Goal: Task Accomplishment & Management: Manage account settings

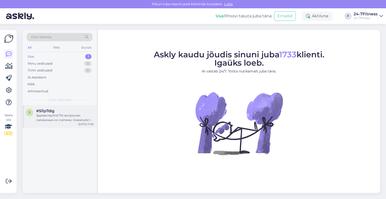
click at [49, 115] on div "Здравствуйте! По вопросам, связанным со счетами, пожалуйста, свяжитесь с нами п…" at bounding box center [64, 117] width 57 height 9
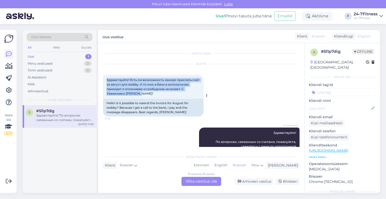
drag, startPoint x: 145, startPoint y: 94, endPoint x: 105, endPoint y: 80, distance: 42.5
click at [105, 80] on div "Здравствуйте! Есть ли возможность заново прислать счёт за август для stebby. А …" at bounding box center [153, 87] width 101 height 24
copy span "Здравствуйте! Есть ли возможность заново прислать счёт за август для stebby. А …"
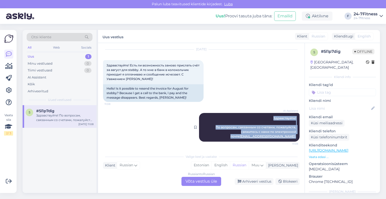
drag, startPoint x: 270, startPoint y: 117, endPoint x: 294, endPoint y: 139, distance: 32.6
click at [293, 138] on div "AI Assistent Здравствуйте! По вопросам, связанным со счетами, пожалуйста, свяжи…" at bounding box center [249, 127] width 101 height 29
copy span "Здравствуйте! По вопросам, связанным со счетами, пожалуйста, свяжитесь с нами п…"
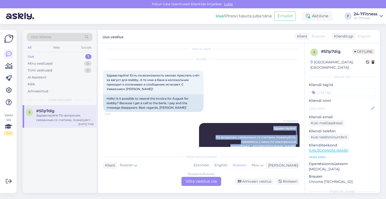
scroll to position [0, 0]
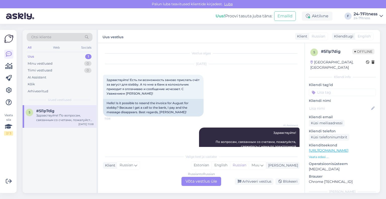
click at [259, 102] on div "[DATE] Здравствуйте! Есть ли возможность заново прислать счёт за август для ste…" at bounding box center [201, 90] width 197 height 63
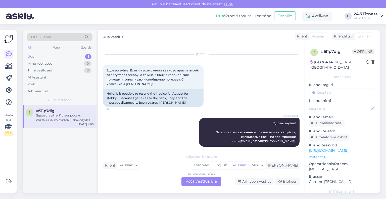
scroll to position [15, 0]
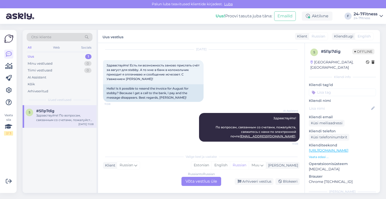
click at [251, 185] on div "Russian to Russian Võta vestlus üle Arhiveeri vestlus Blokeeri" at bounding box center [201, 181] width 197 height 9
click at [253, 178] on div "Arhiveeri vestlus" at bounding box center [254, 181] width 39 height 7
